Goal: Information Seeking & Learning: Learn about a topic

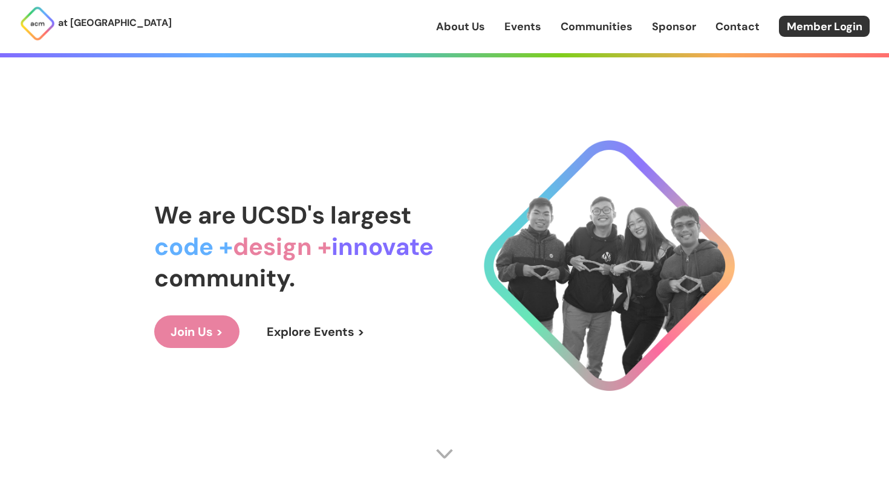
click at [583, 24] on link "Communities" at bounding box center [596, 27] width 72 height 16
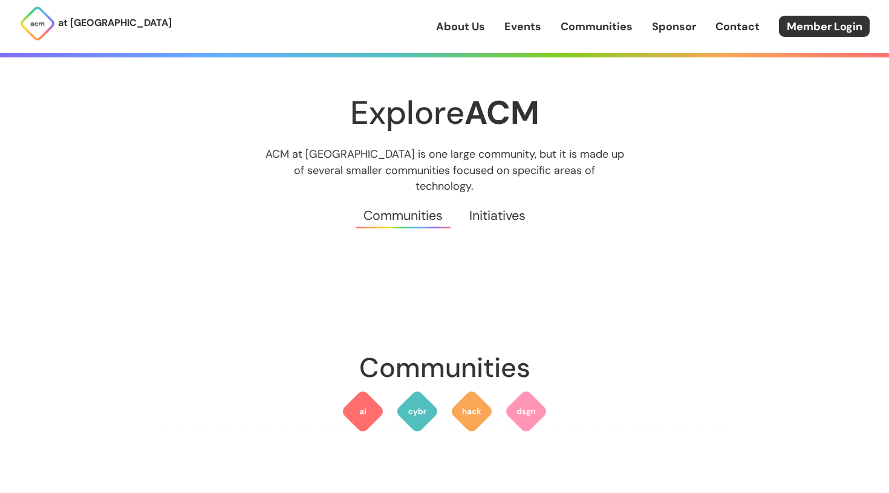
click at [756, 19] on link "Contact" at bounding box center [737, 27] width 44 height 16
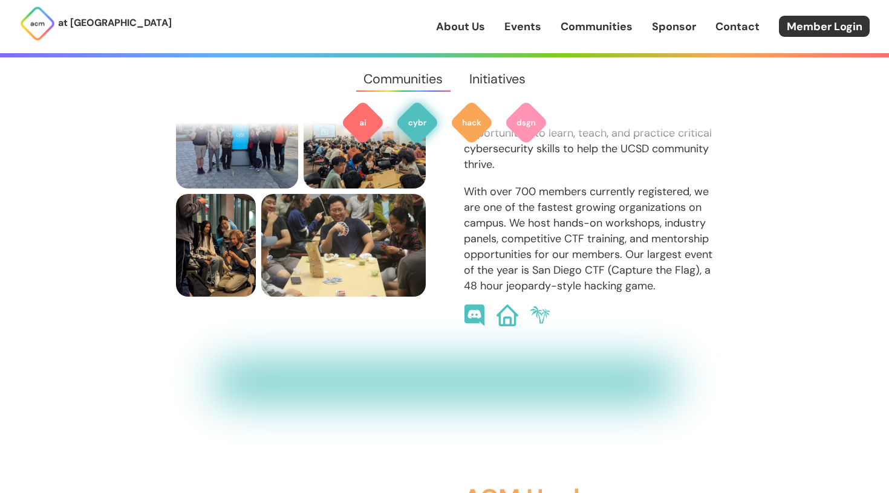
scroll to position [932, 0]
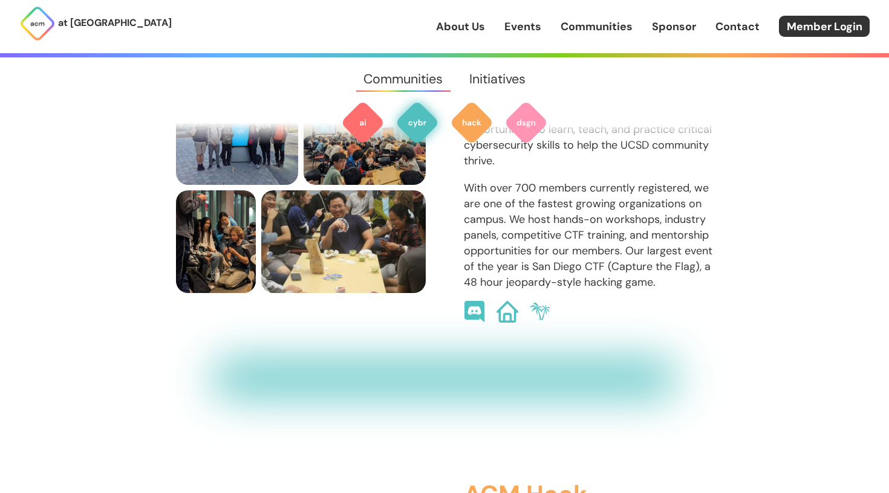
click at [726, 27] on link "Contact" at bounding box center [737, 27] width 44 height 16
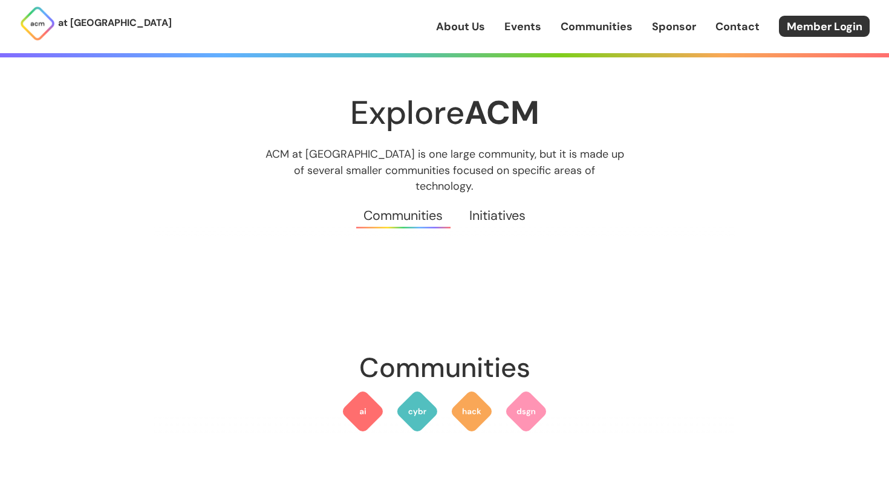
scroll to position [0, 0]
click at [507, 25] on link "Events" at bounding box center [522, 27] width 37 height 16
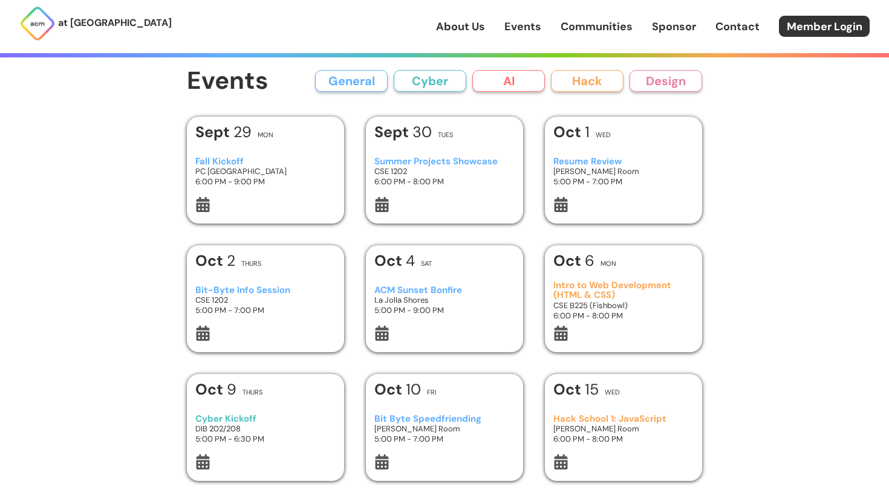
click at [470, 25] on link "About Us" at bounding box center [460, 27] width 49 height 16
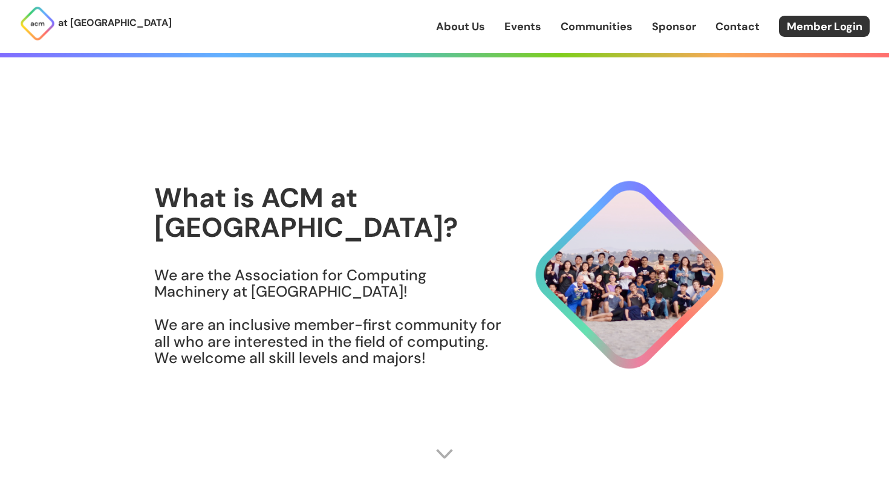
click at [507, 25] on link "Events" at bounding box center [522, 27] width 37 height 16
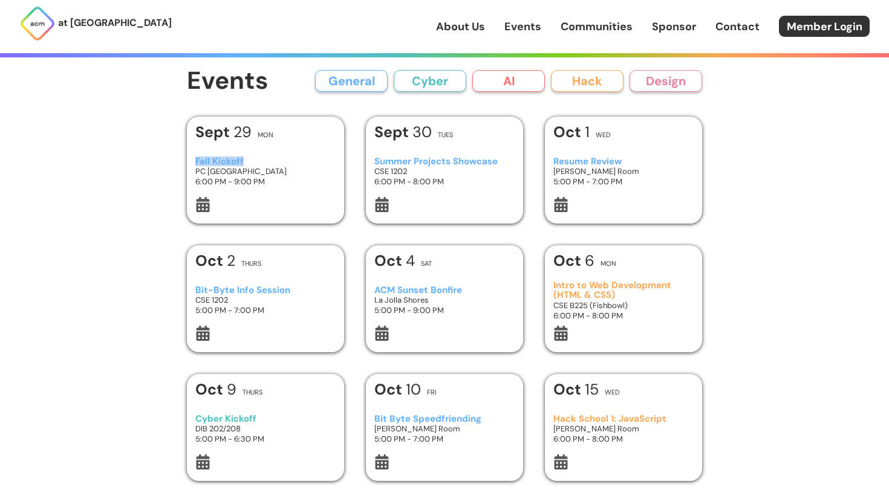
click at [270, 155] on div "Fall Kickoff PC West Ballroom 6:00 PM - 9:00 PM" at bounding box center [265, 171] width 141 height 51
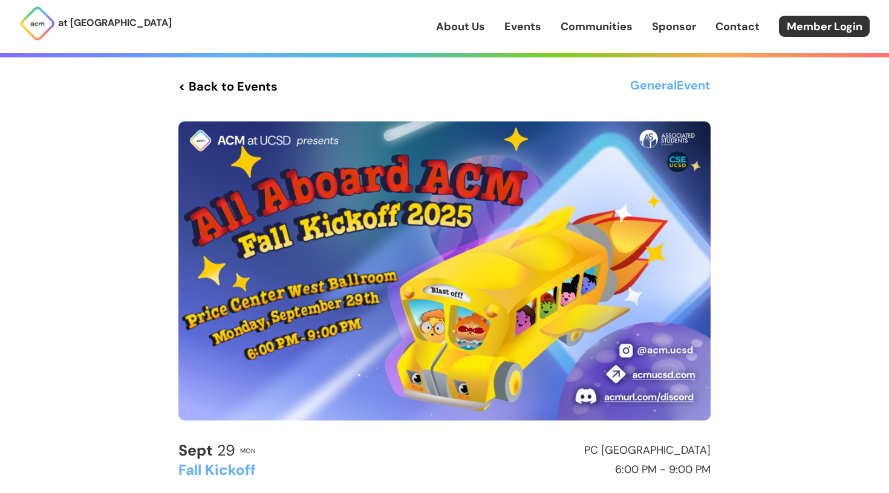
click at [676, 350] on img at bounding box center [444, 271] width 532 height 299
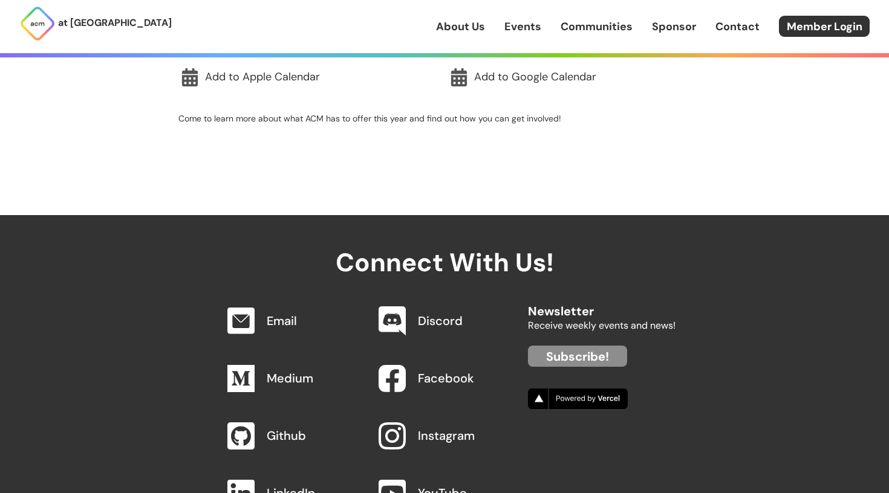
scroll to position [435, 0]
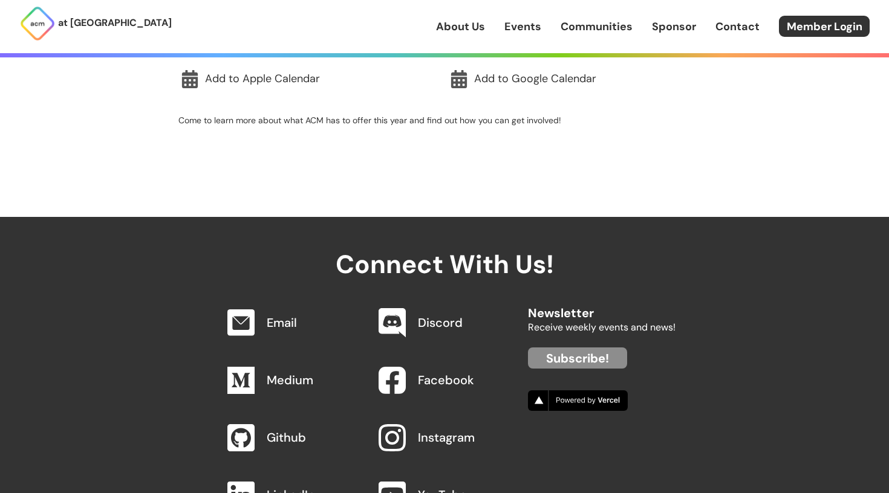
click at [719, 25] on link "Contact" at bounding box center [737, 27] width 44 height 16
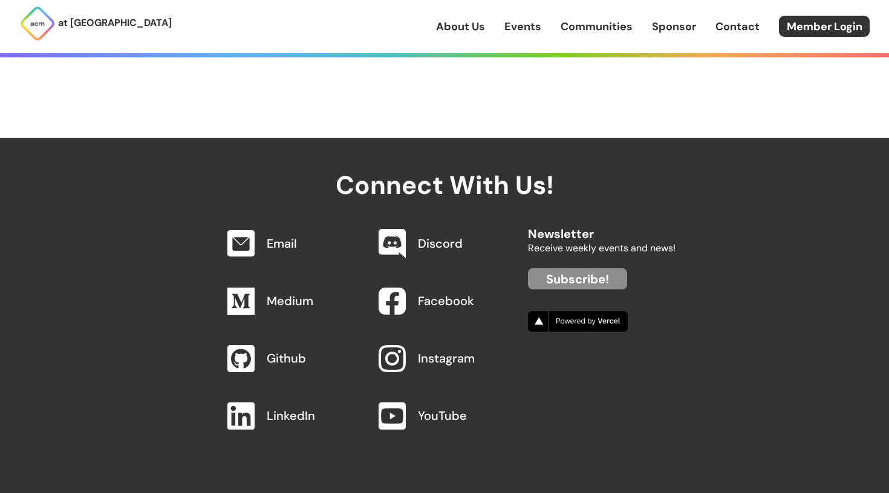
scroll to position [514, 0]
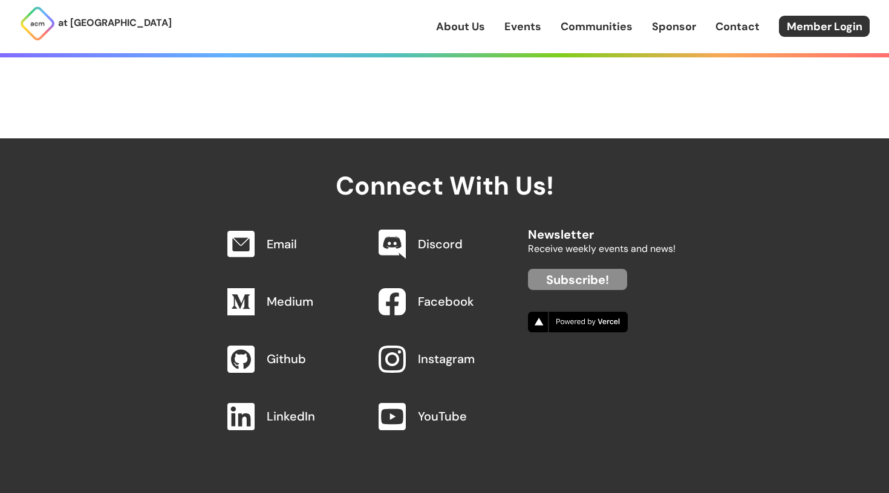
click at [438, 247] on link "Discord" at bounding box center [440, 244] width 45 height 16
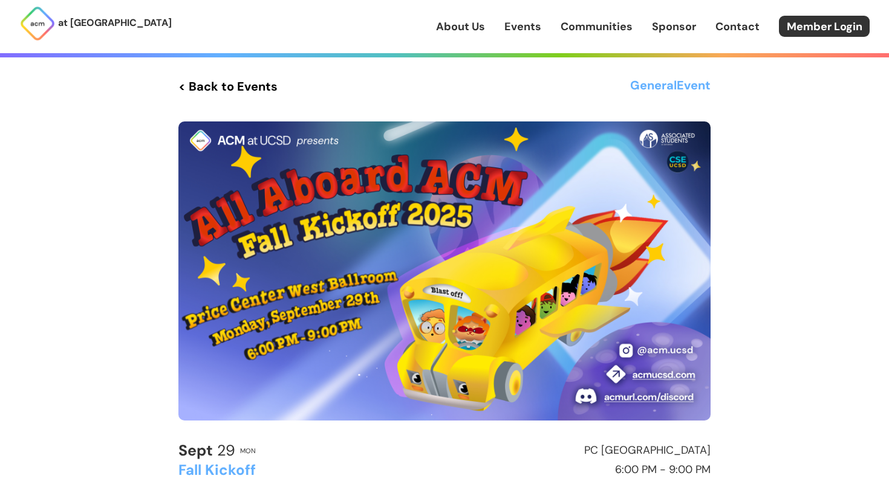
scroll to position [504, 0]
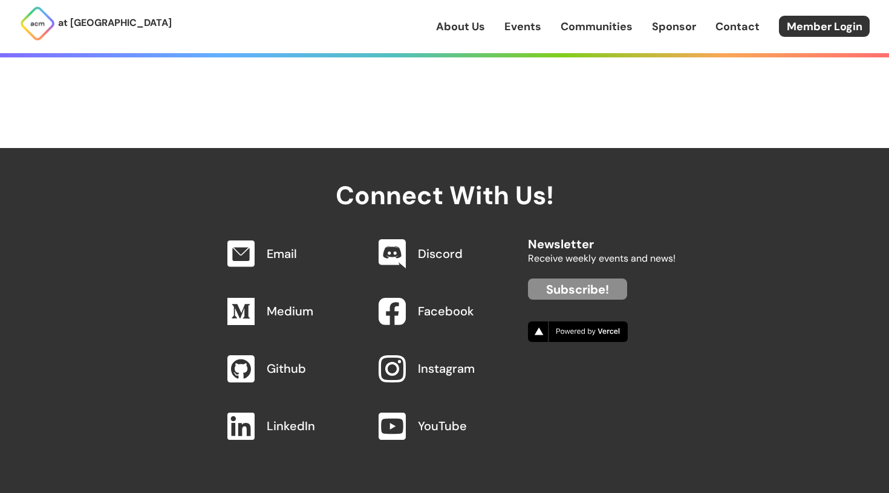
click at [277, 314] on link "Medium" at bounding box center [290, 312] width 47 height 16
click at [291, 426] on link "LinkedIn" at bounding box center [291, 426] width 48 height 16
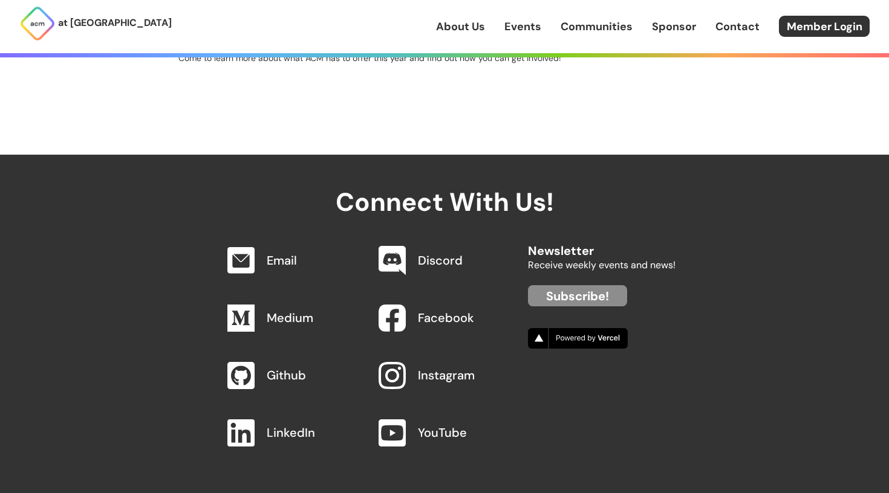
scroll to position [495, 0]
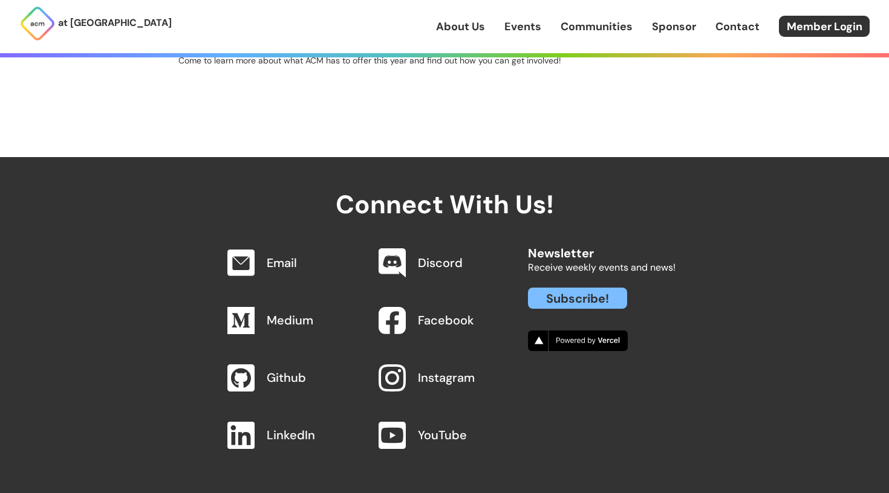
click at [602, 290] on link "Subscribe!" at bounding box center [577, 298] width 99 height 21
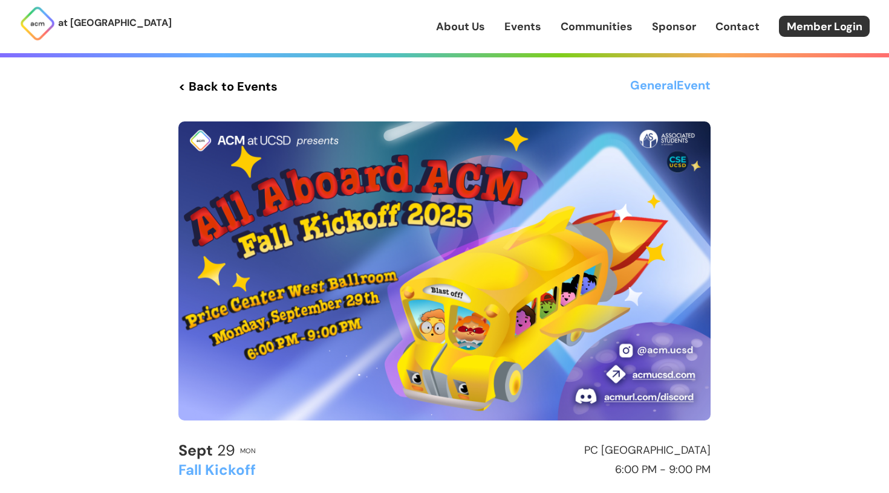
scroll to position [0, 0]
click at [528, 24] on link "Events" at bounding box center [522, 27] width 37 height 16
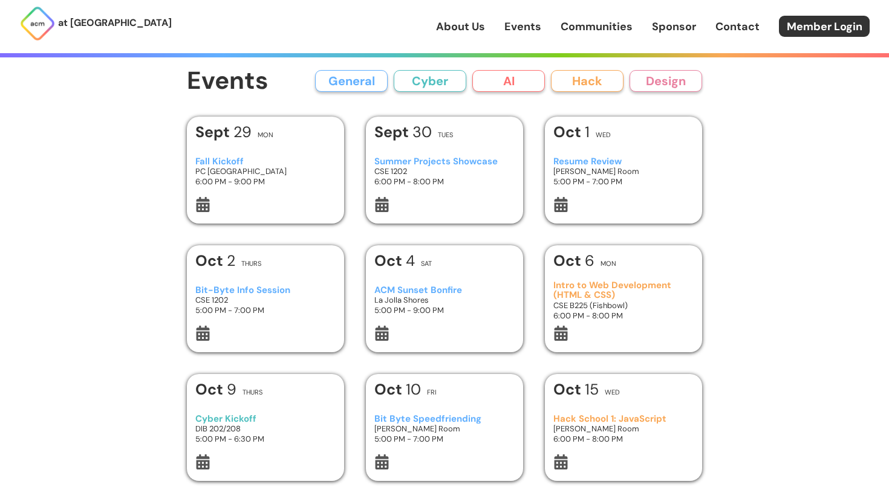
click at [598, 145] on div "[DATE] Wed" at bounding box center [623, 136] width 141 height 22
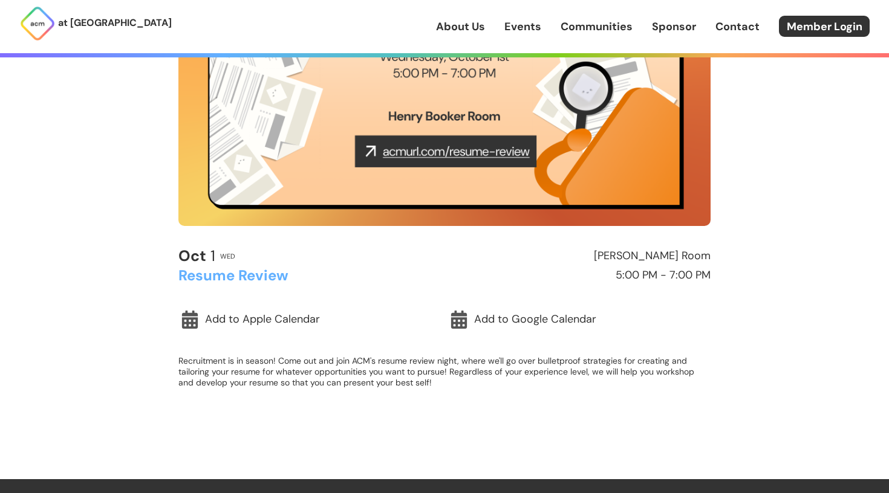
scroll to position [178, 0]
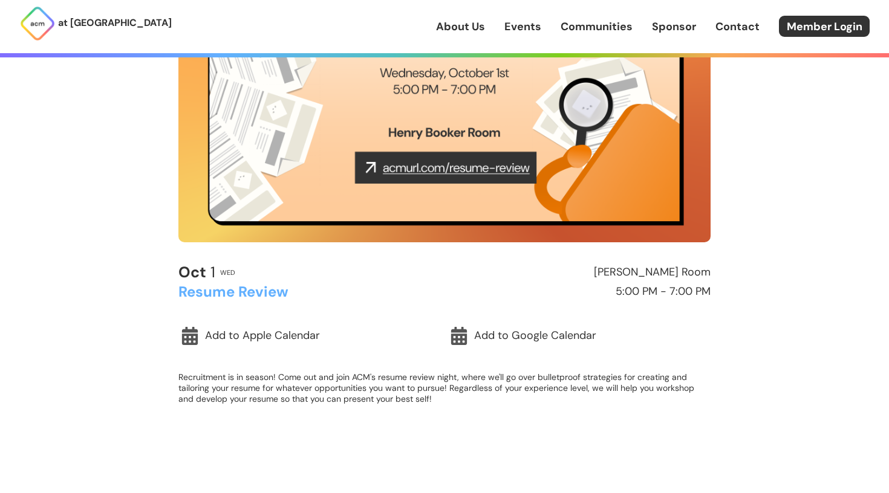
click at [509, 171] on img at bounding box center [444, 92] width 532 height 299
click at [527, 167] on img at bounding box center [444, 92] width 532 height 299
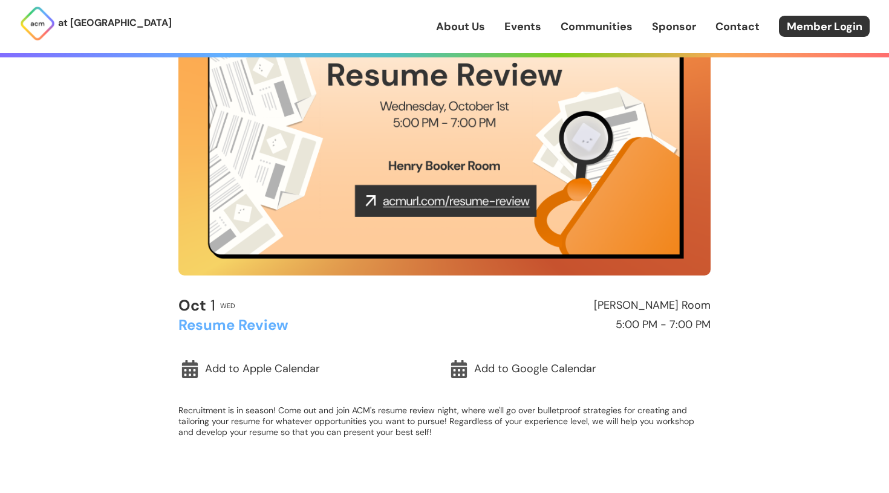
click at [185, 139] on img at bounding box center [444, 125] width 532 height 299
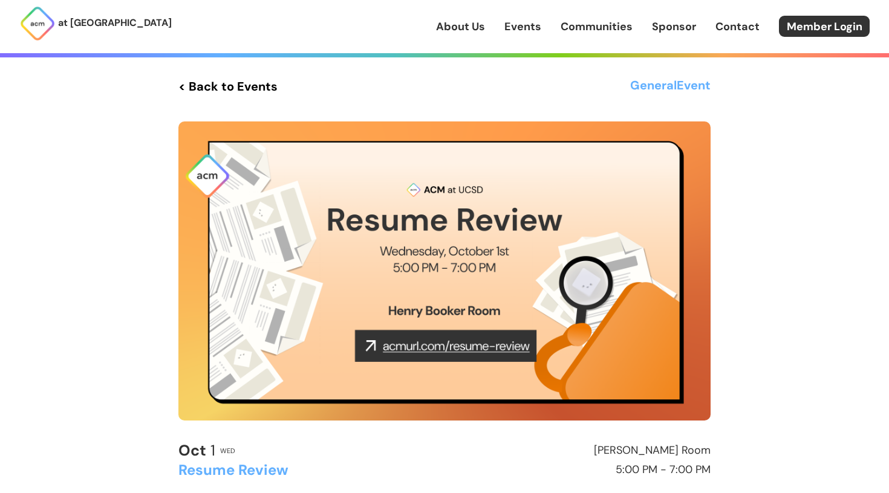
scroll to position [0, 0]
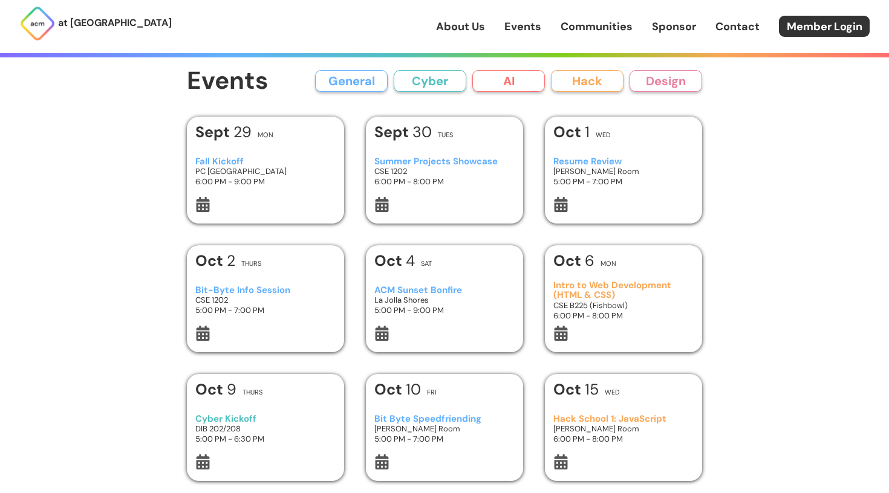
click at [602, 288] on h3 "Intro to Web Development (HTML & CSS)" at bounding box center [623, 291] width 141 height 20
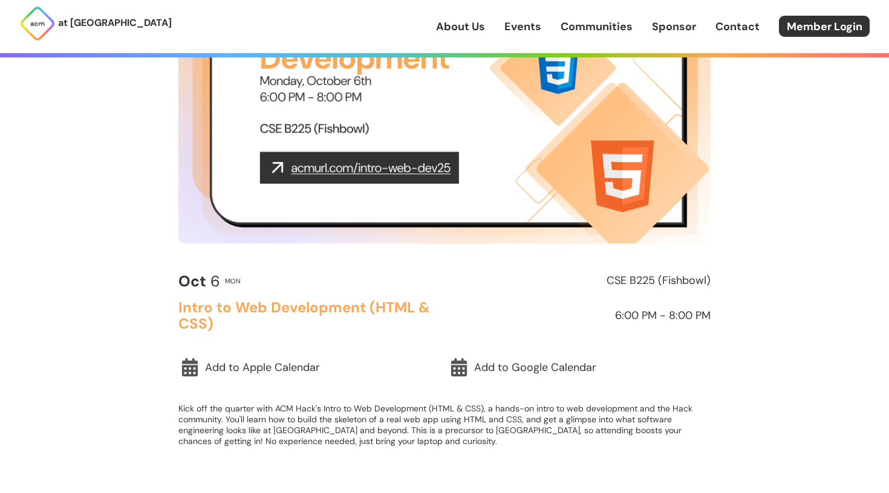
scroll to position [178, 0]
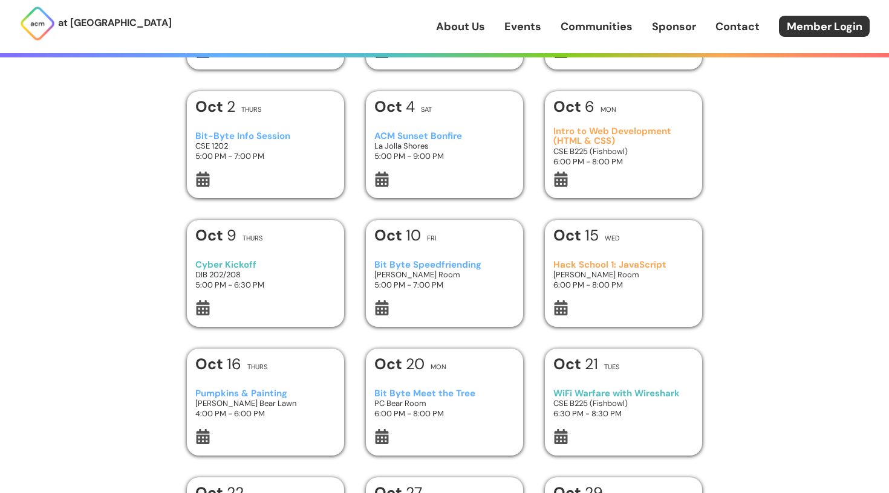
click at [264, 270] on h3 "DIB 202/208" at bounding box center [265, 275] width 141 height 10
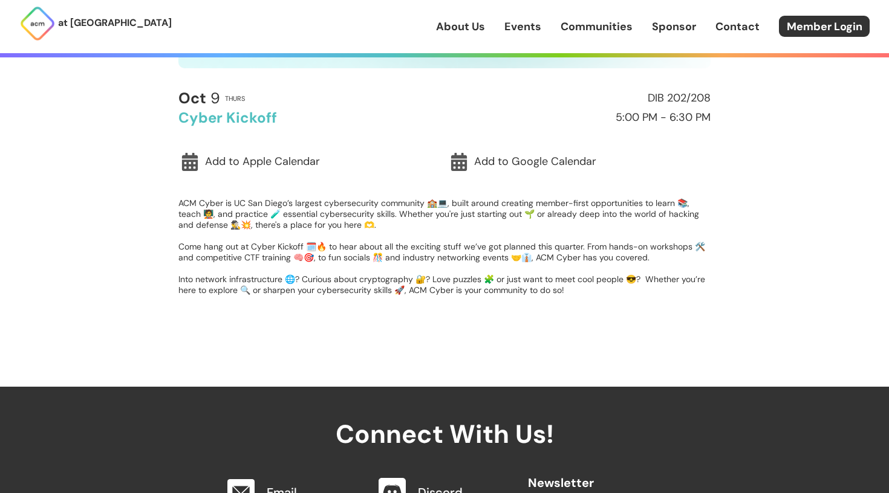
scroll to position [356, 0]
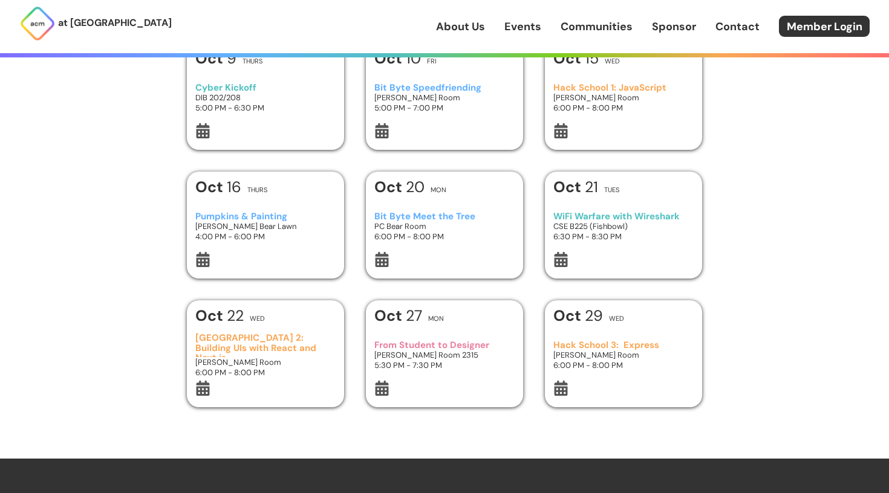
scroll to position [332, 0]
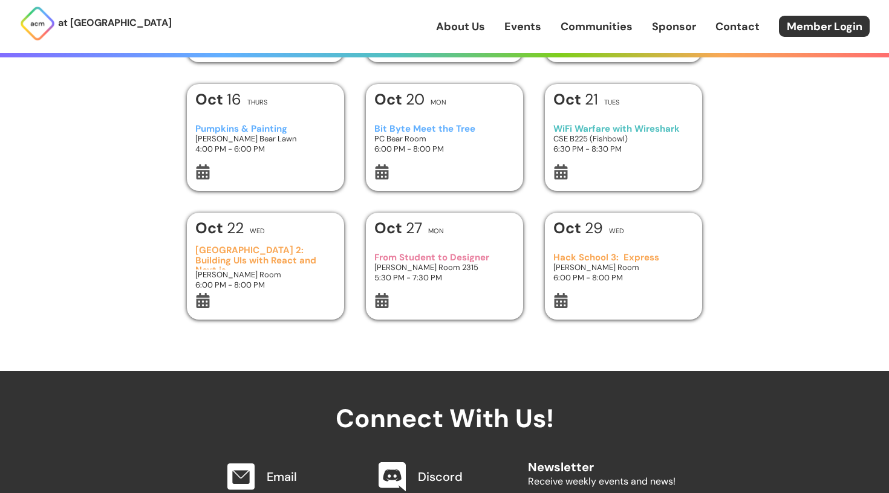
click at [616, 277] on h3 "6:00 PM - 8:00 PM" at bounding box center [623, 278] width 141 height 10
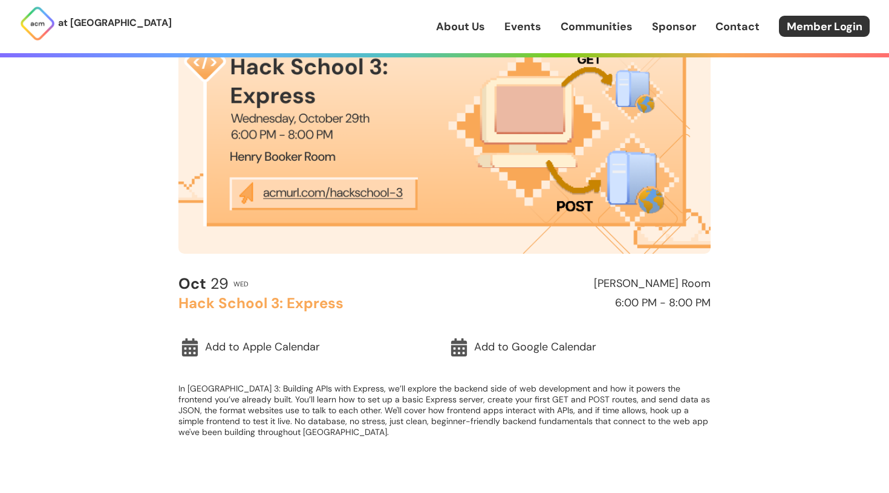
scroll to position [171, 0]
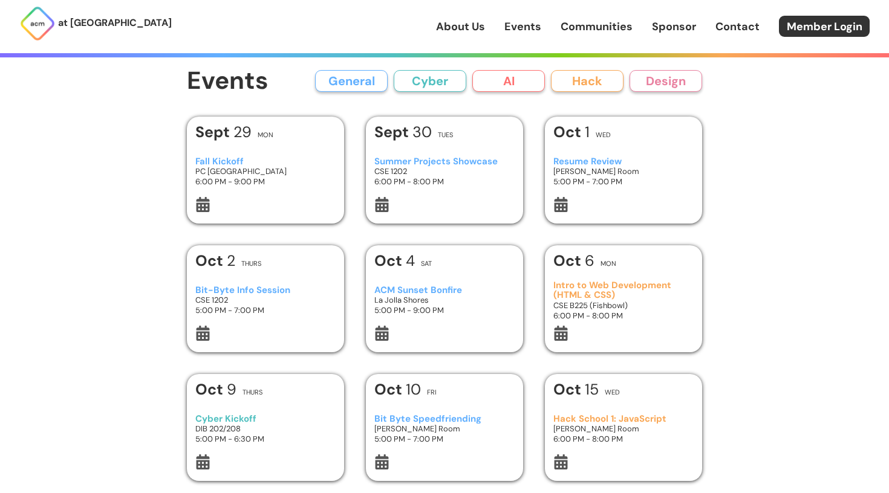
click at [524, 93] on div "Events General Cyber AI Hack Design All General AI Cyber Hack Design" at bounding box center [444, 81] width 515 height 27
click at [522, 86] on button "AI" at bounding box center [508, 81] width 73 height 22
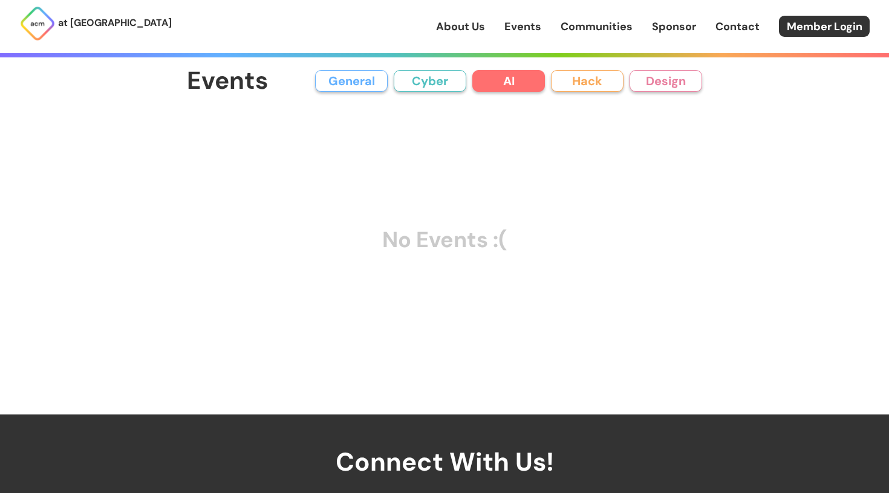
click at [430, 87] on button "Cyber" at bounding box center [430, 81] width 73 height 22
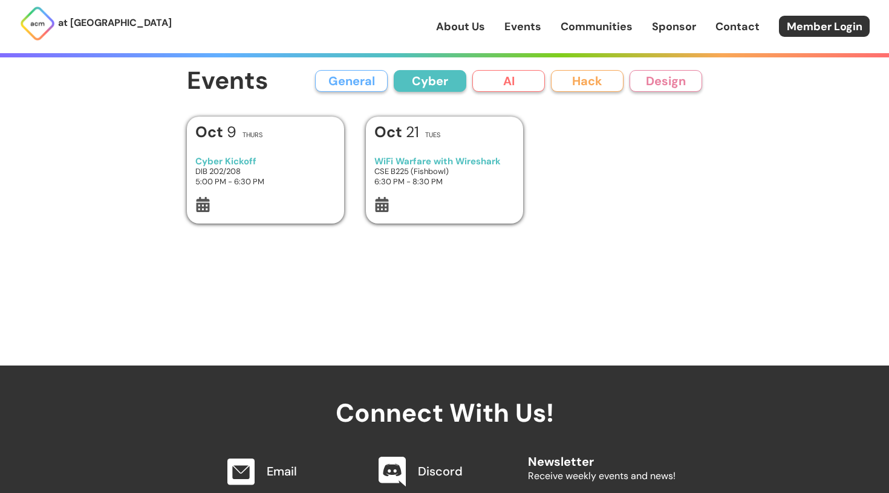
click at [378, 74] on button "General" at bounding box center [351, 81] width 73 height 22
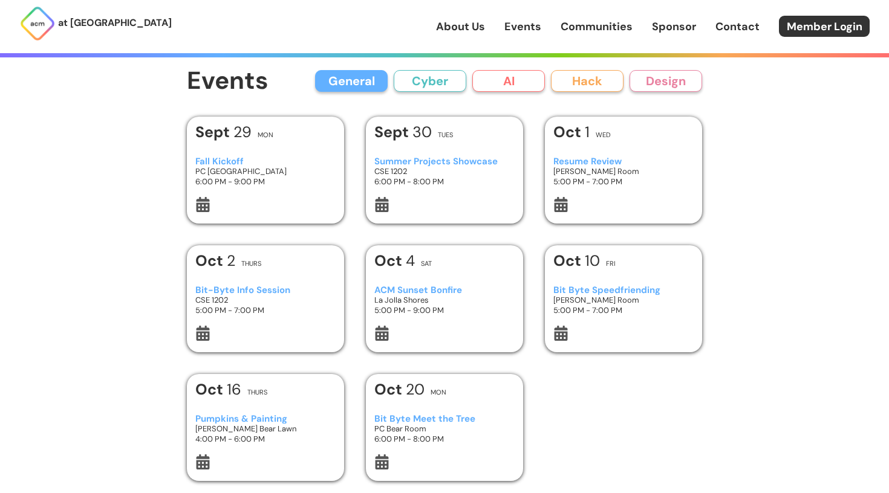
click at [435, 34] on div "at [GEOGRAPHIC_DATA] About Us Events Communities Sponsor Contact Member Login" at bounding box center [444, 26] width 889 height 53
click at [441, 30] on link "About Us" at bounding box center [460, 27] width 49 height 16
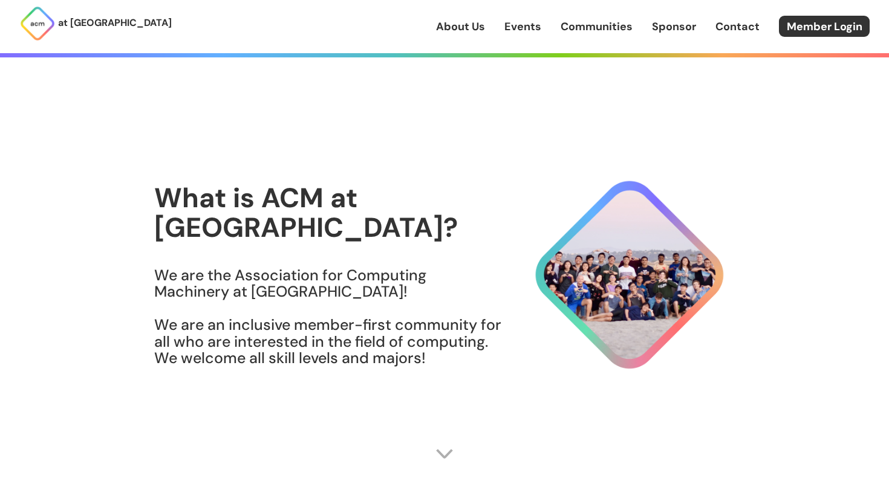
click at [443, 457] on img at bounding box center [444, 454] width 18 height 18
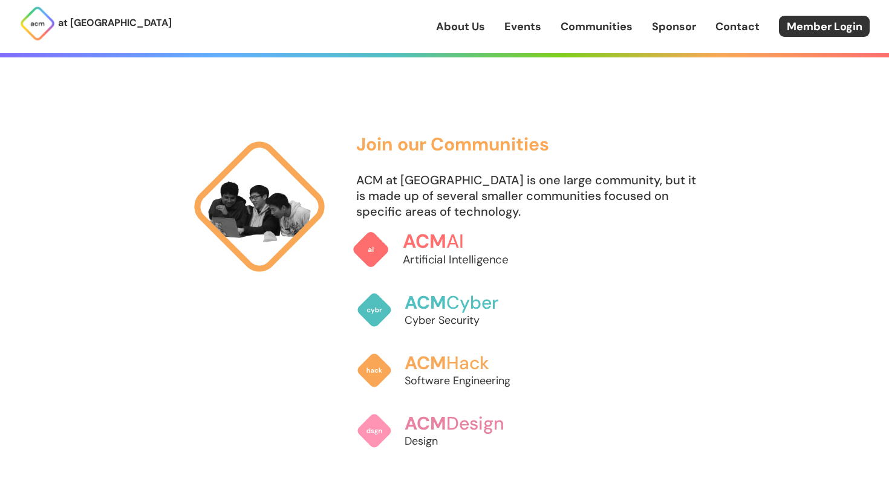
scroll to position [738, 0]
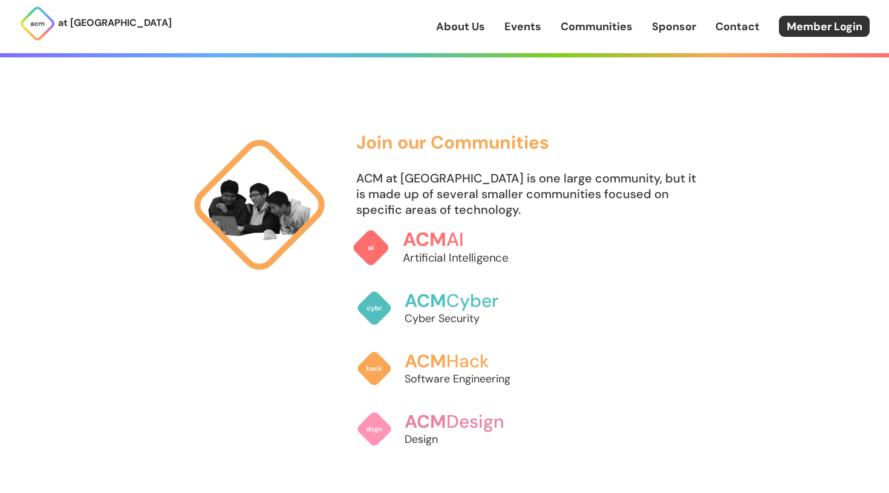
click at [428, 253] on p "Artificial Intelligence" at bounding box center [470, 258] width 134 height 16
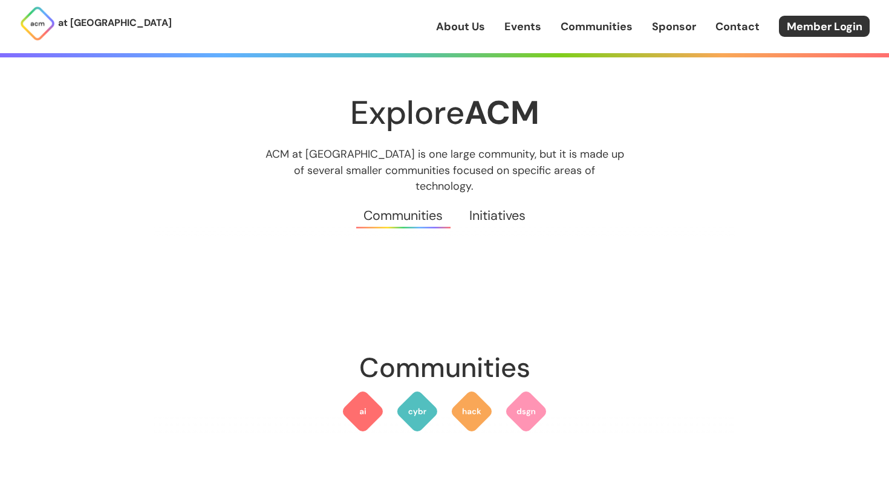
scroll to position [2, 0]
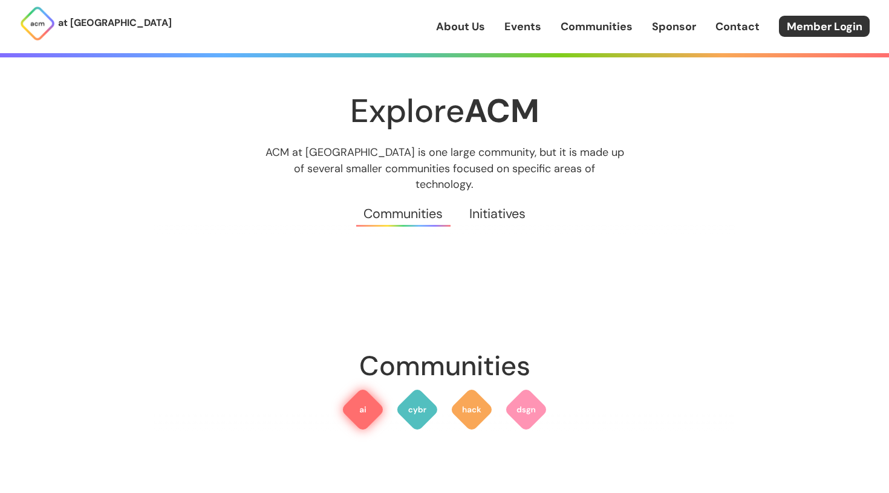
click at [365, 396] on img at bounding box center [363, 410] width 44 height 44
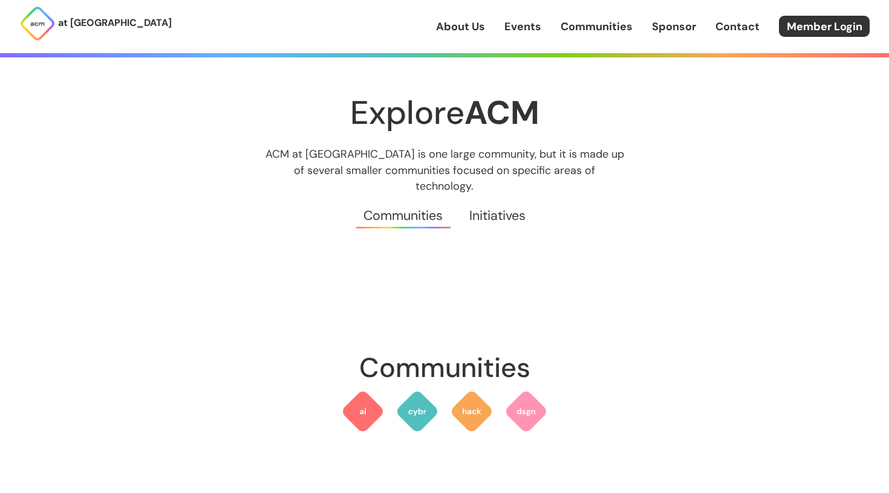
scroll to position [-1, 0]
click at [455, 24] on link "About Us" at bounding box center [460, 27] width 49 height 16
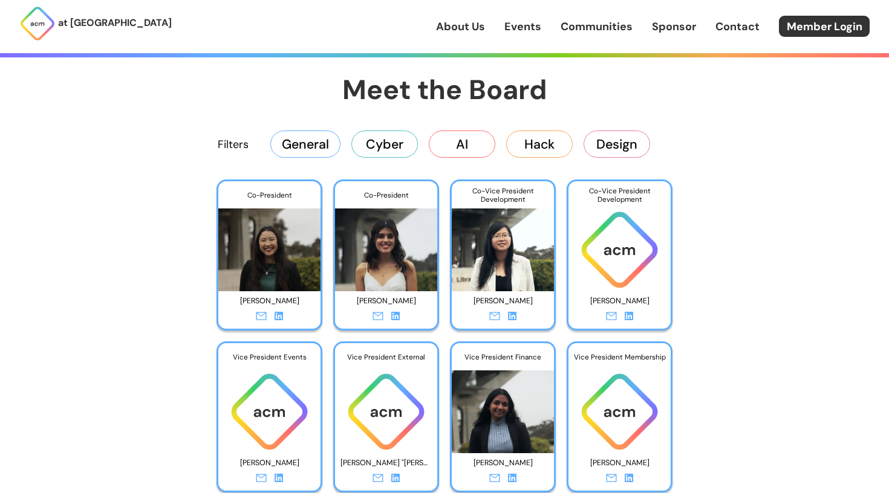
scroll to position [1885, 0]
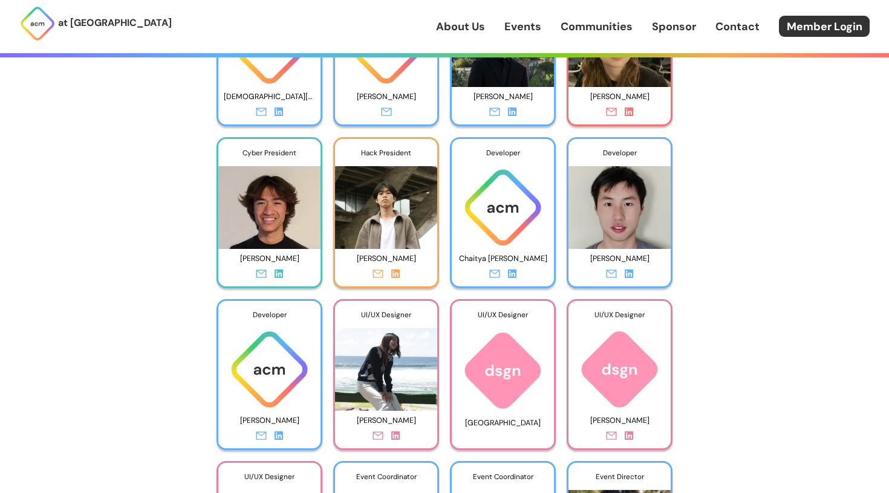
click at [476, 28] on link "About Us" at bounding box center [460, 27] width 49 height 16
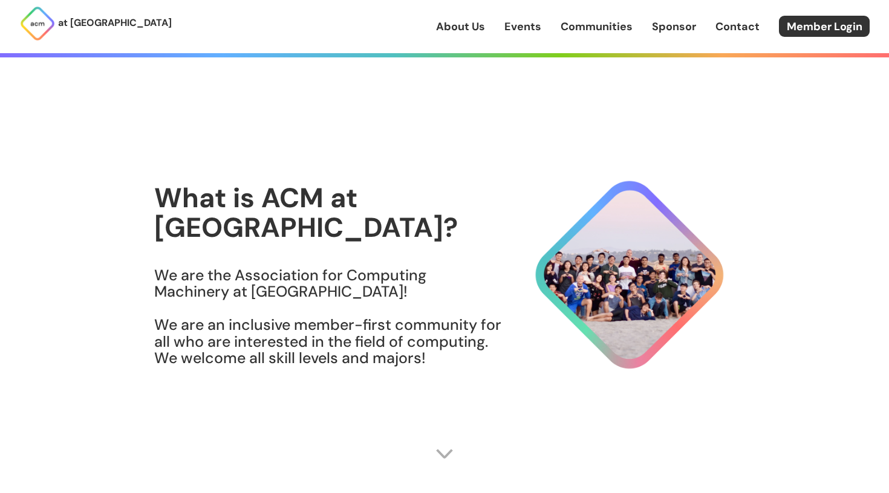
scroll to position [0, 0]
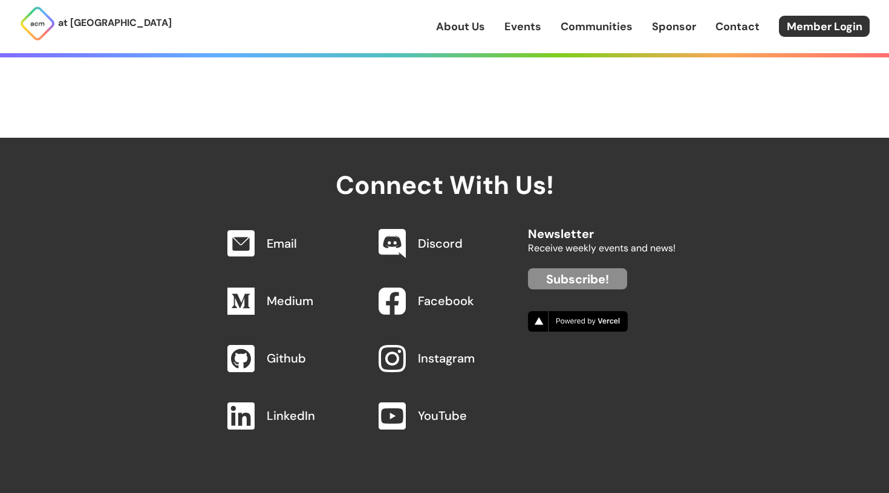
scroll to position [536, 0]
